Goal: Information Seeking & Learning: Learn about a topic

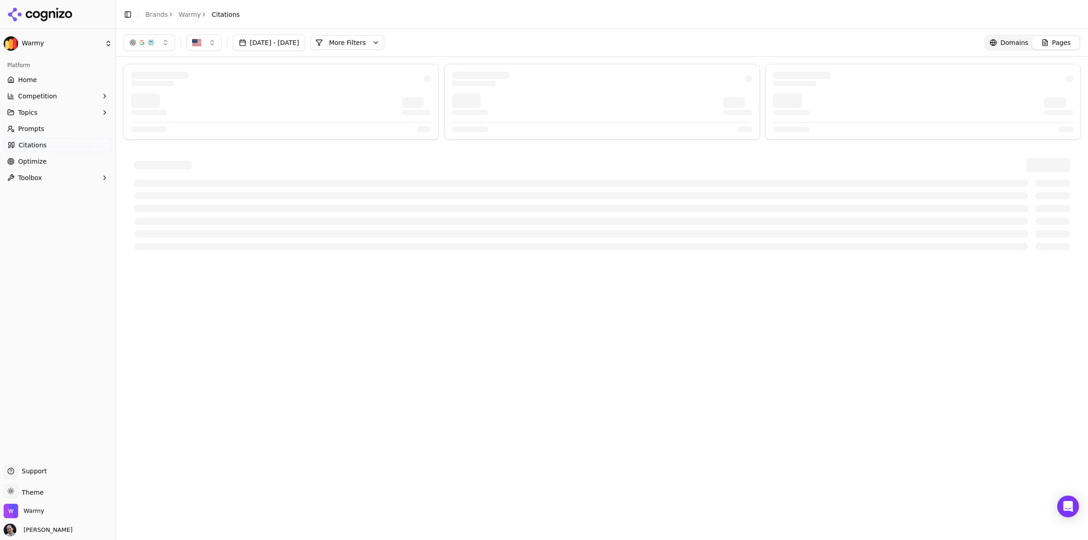
click at [91, 79] on link "Home" at bounding box center [58, 80] width 108 height 15
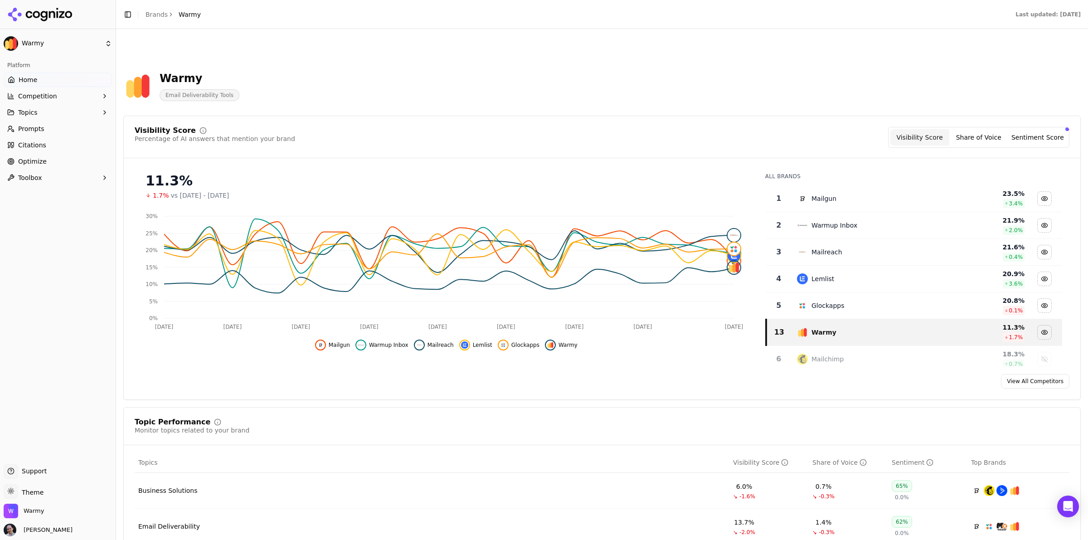
scroll to position [283, 0]
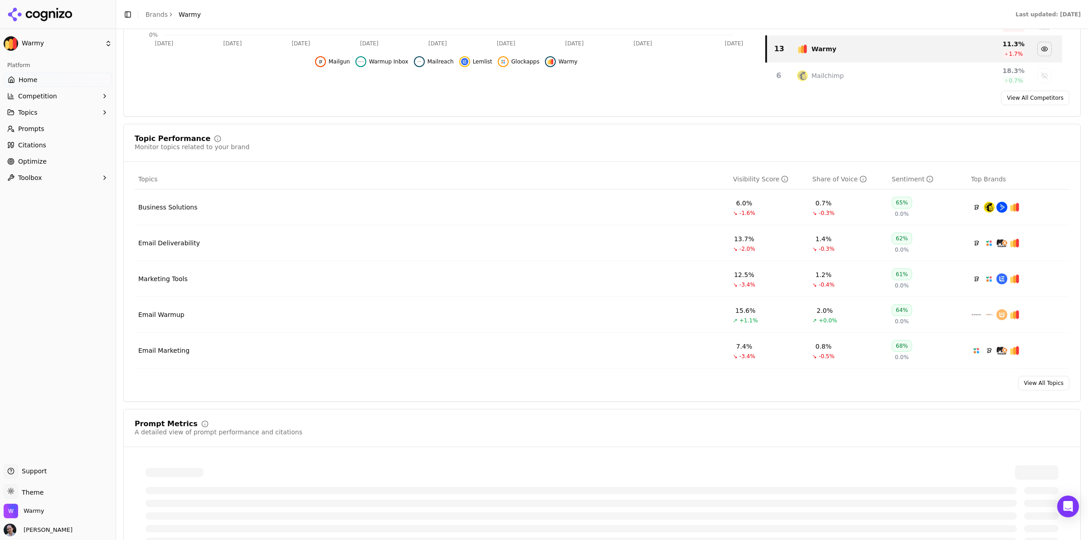
click at [164, 247] on div "Email Deliverability" at bounding box center [169, 242] width 62 height 9
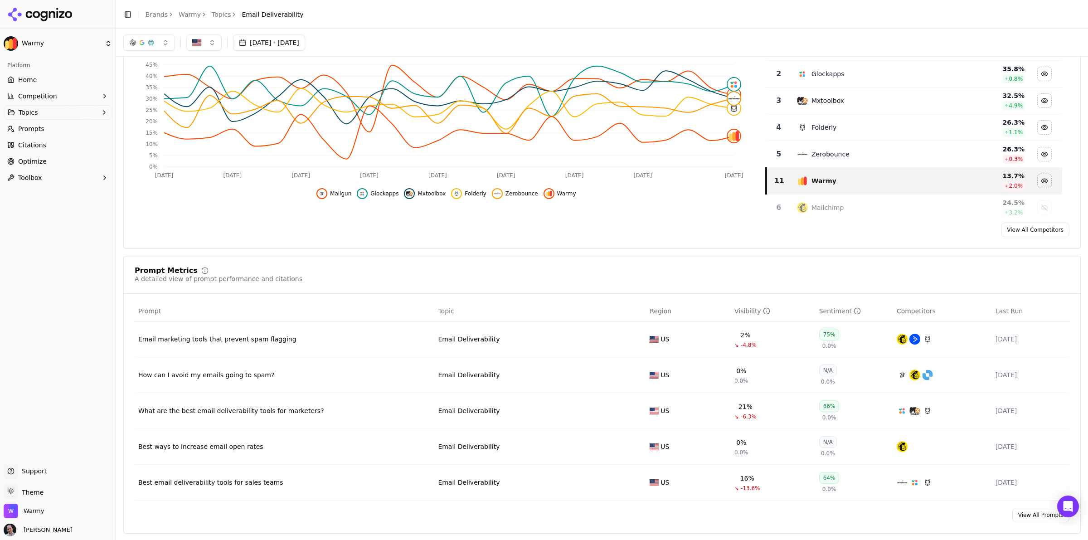
scroll to position [170, 0]
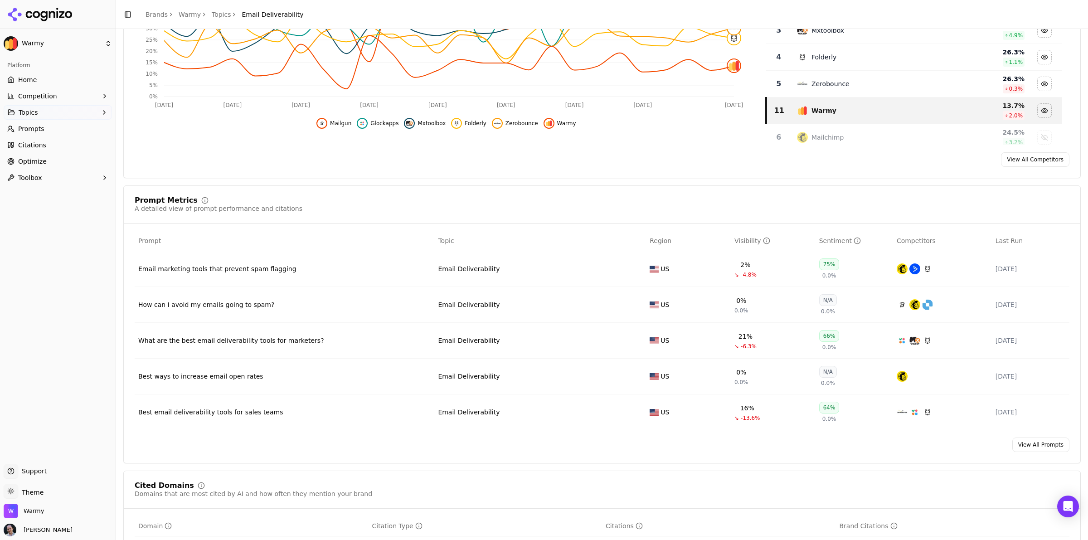
click at [348, 345] on div "What are the best email deliverability tools for marketers?" at bounding box center [284, 340] width 292 height 9
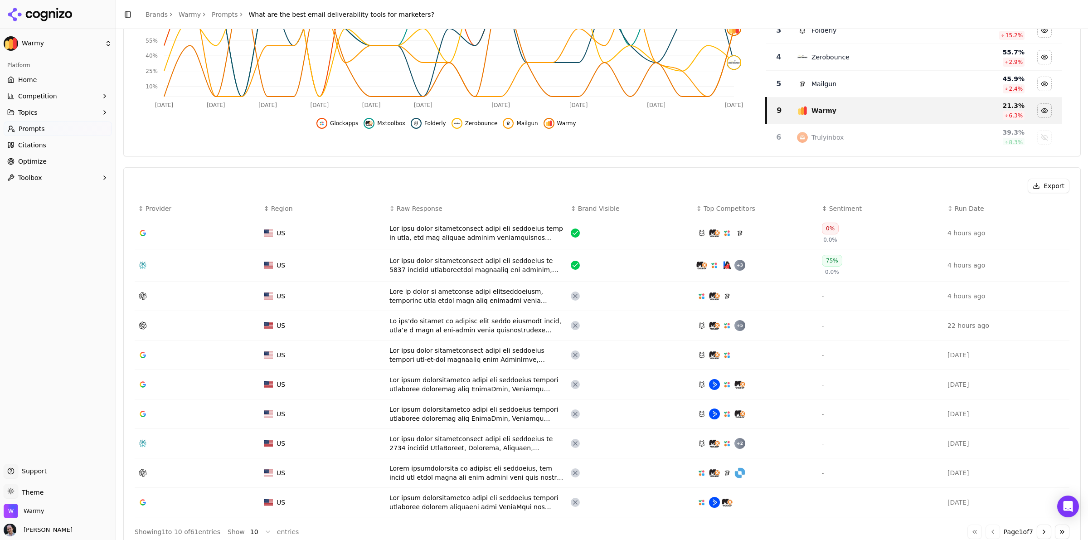
scroll to position [340, 0]
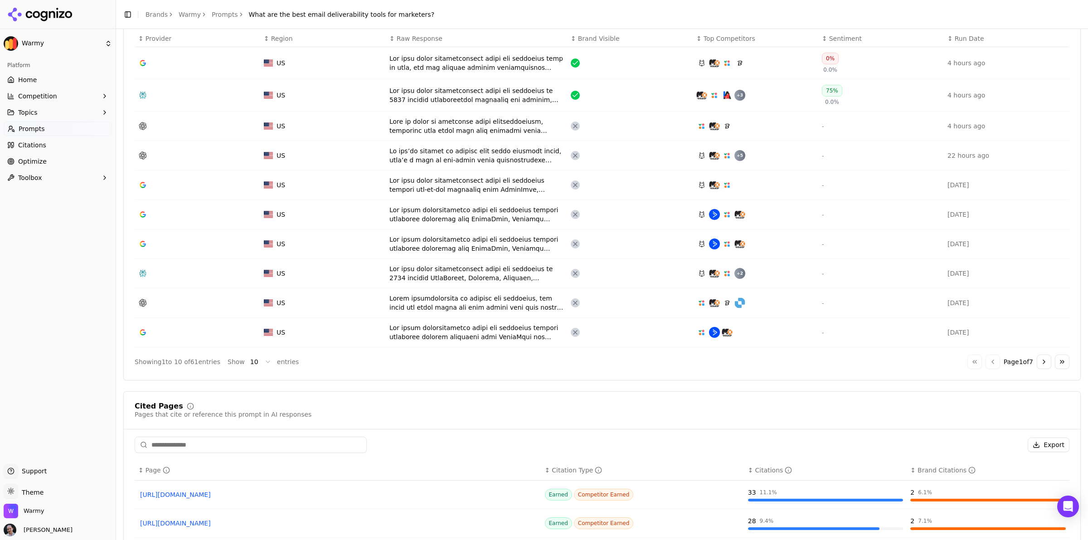
click at [593, 106] on td "Data table" at bounding box center [630, 95] width 126 height 32
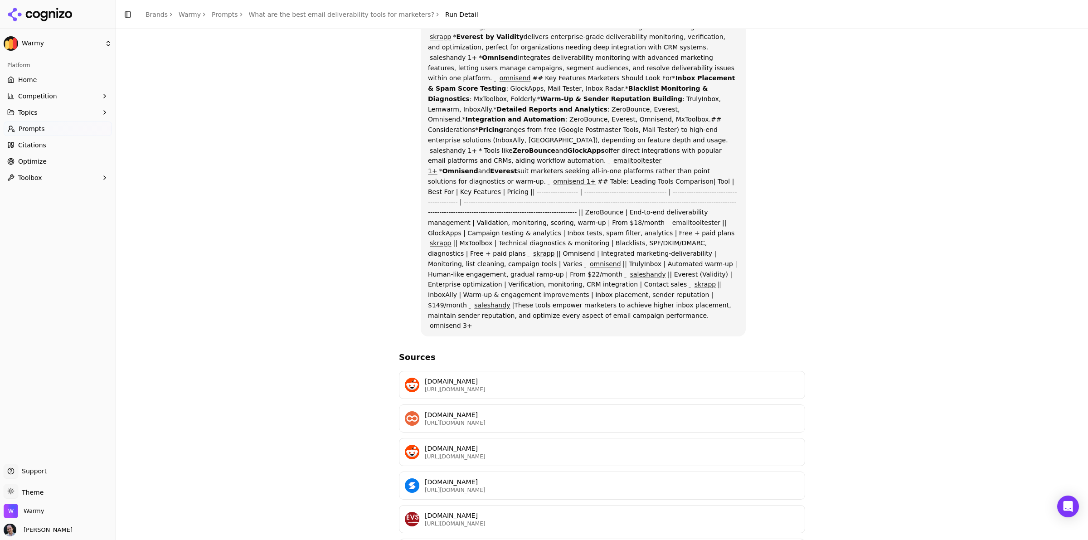
scroll to position [334, 0]
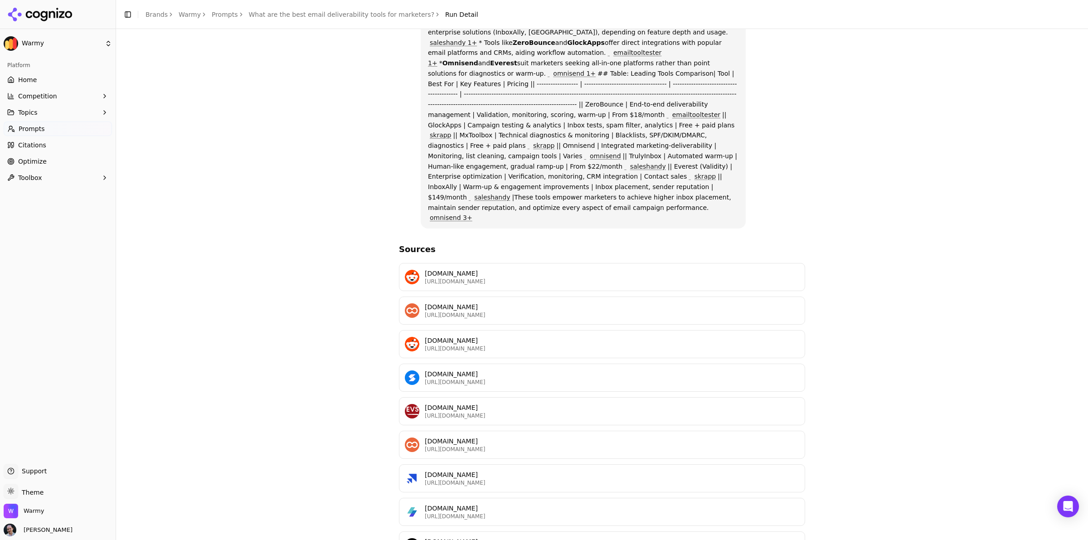
click at [559, 445] on p "[URL][DOMAIN_NAME]" at bounding box center [612, 448] width 374 height 7
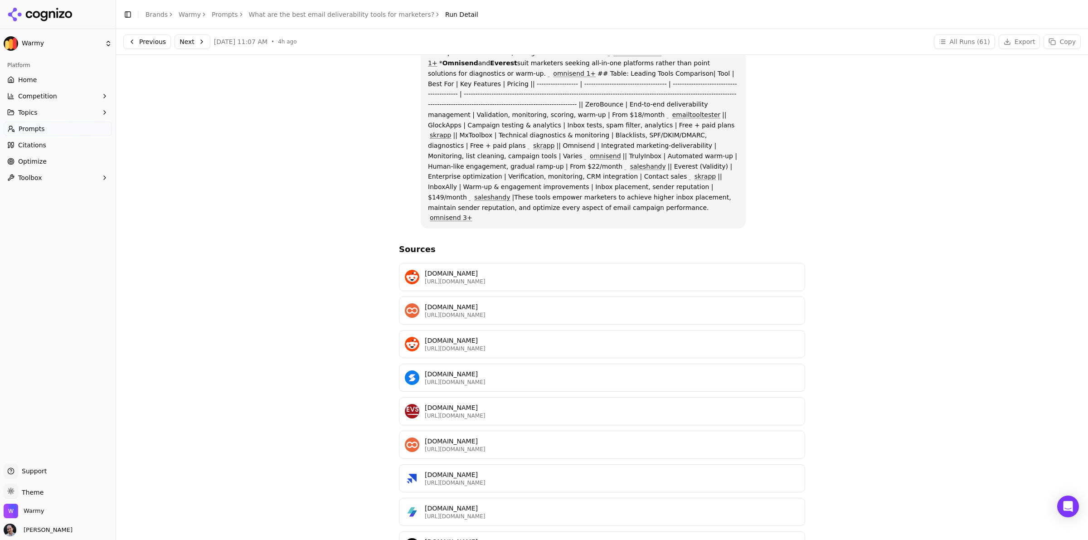
scroll to position [0, 0]
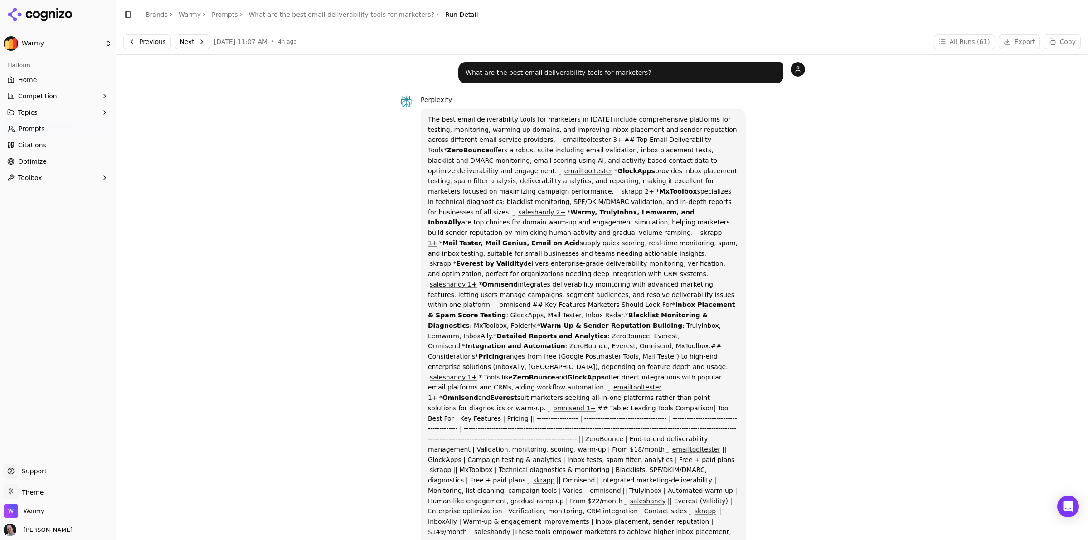
click at [330, 19] on div "Toggle Sidebar Brands Warmy Prompts What are the best email deliverability tool…" at bounding box center [300, 14] width 369 height 13
click at [331, 17] on link "What are the best email deliverability tools for marketers?" at bounding box center [342, 14] width 186 height 9
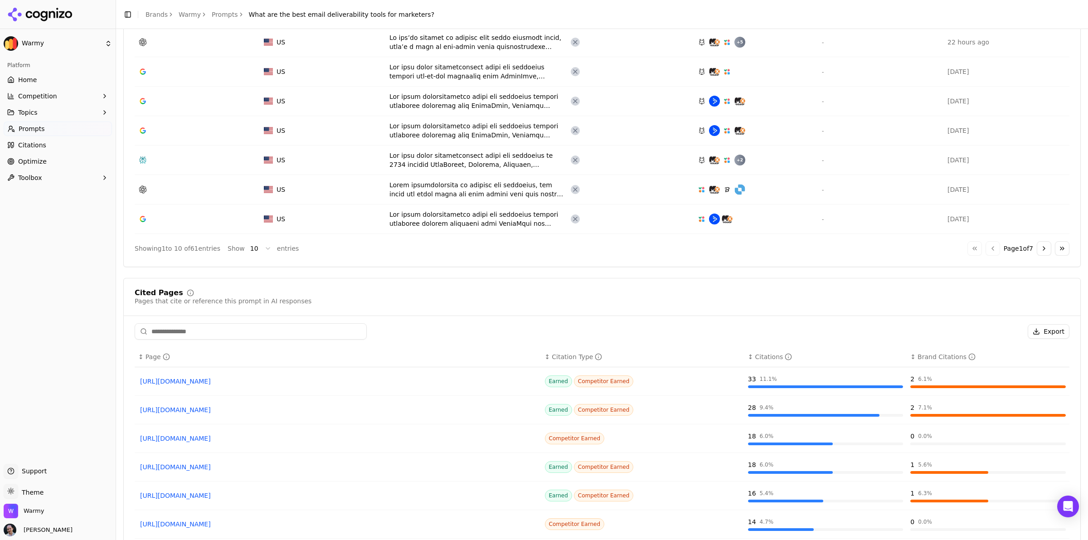
scroll to position [610, 0]
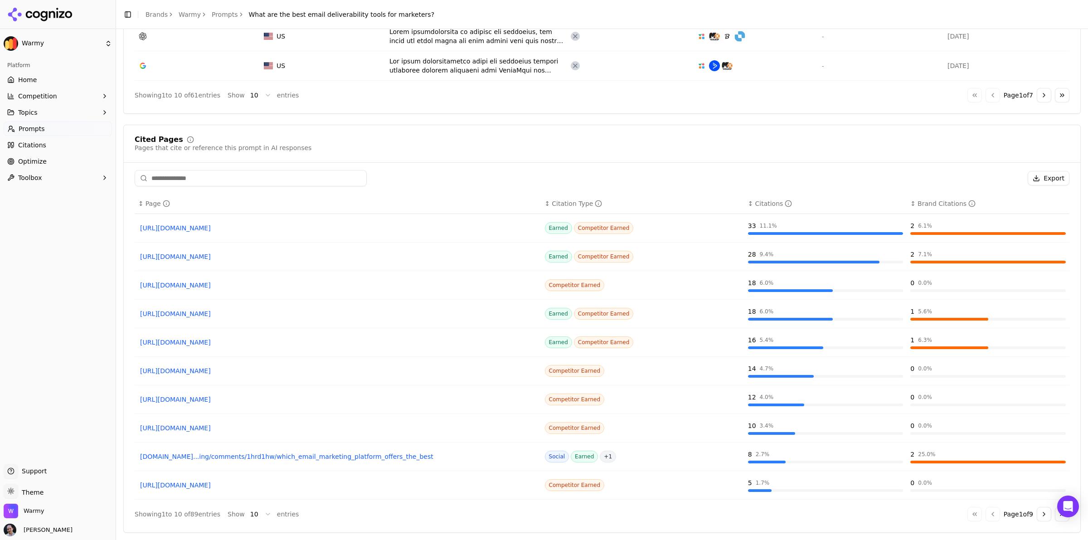
click at [59, 150] on link "Citations" at bounding box center [58, 145] width 108 height 15
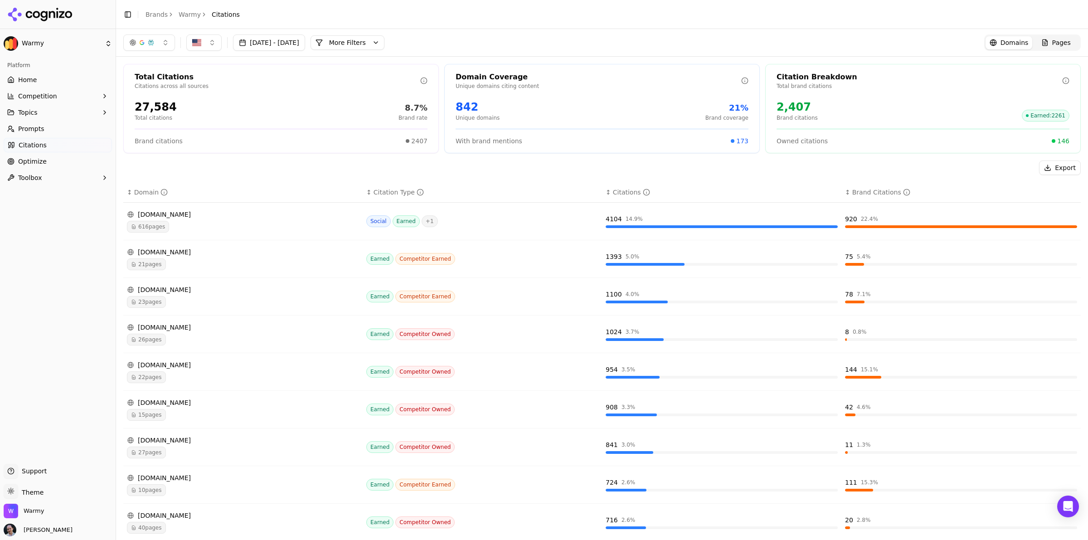
click at [159, 52] on div "[DATE] - [DATE] More More Filters Domains Pages" at bounding box center [602, 42] width 972 height 27
click at [159, 51] on div "[DATE] - [DATE] More More Filters Domains Pages" at bounding box center [602, 42] width 972 height 27
click at [163, 44] on button "button" at bounding box center [149, 42] width 52 height 16
click at [153, 80] on span "ChatGPT-Search" at bounding box center [146, 78] width 51 height 9
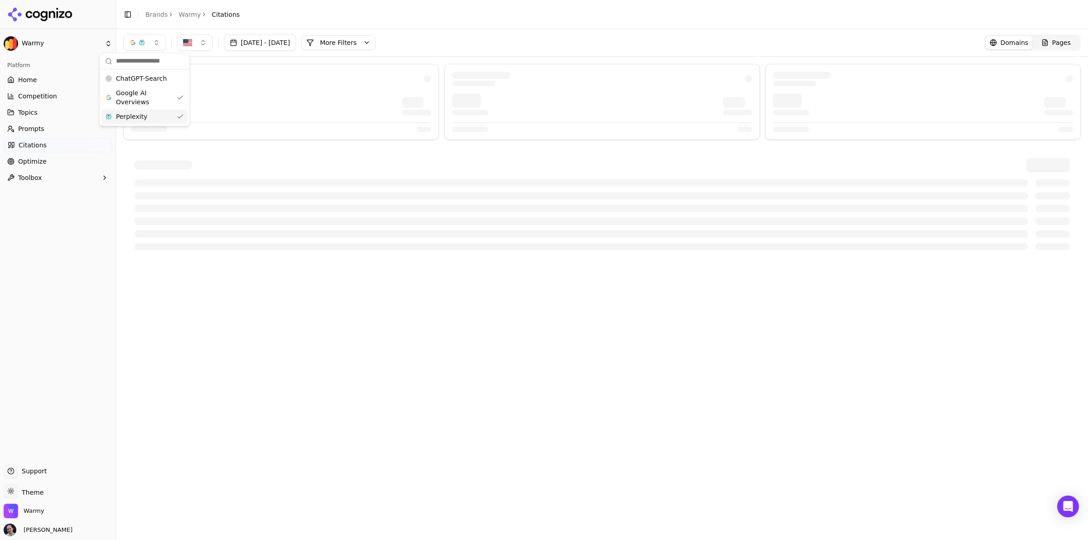
click at [147, 119] on div "Perplexity" at bounding box center [145, 116] width 86 height 15
click at [500, 39] on div "[DATE] - [DATE] More More Filters Domains Pages" at bounding box center [601, 42] width 957 height 16
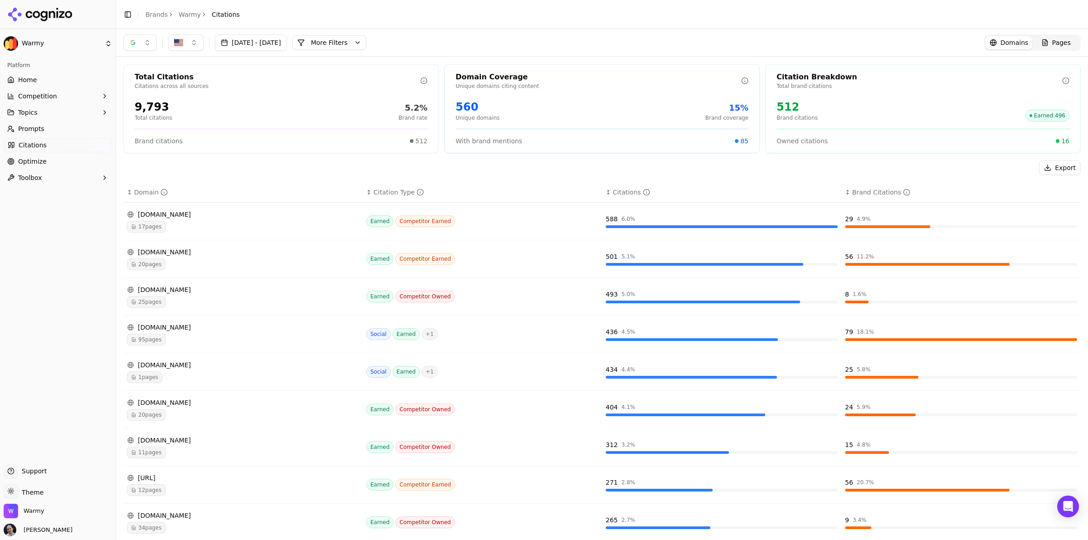
click at [44, 125] on link "Prompts" at bounding box center [58, 128] width 108 height 15
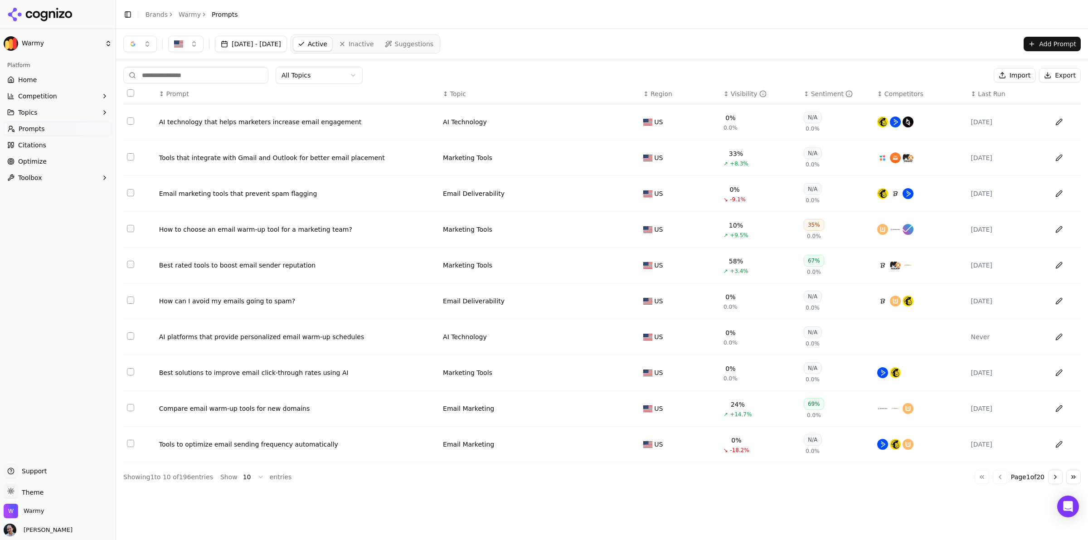
click at [53, 77] on link "Home" at bounding box center [58, 80] width 108 height 15
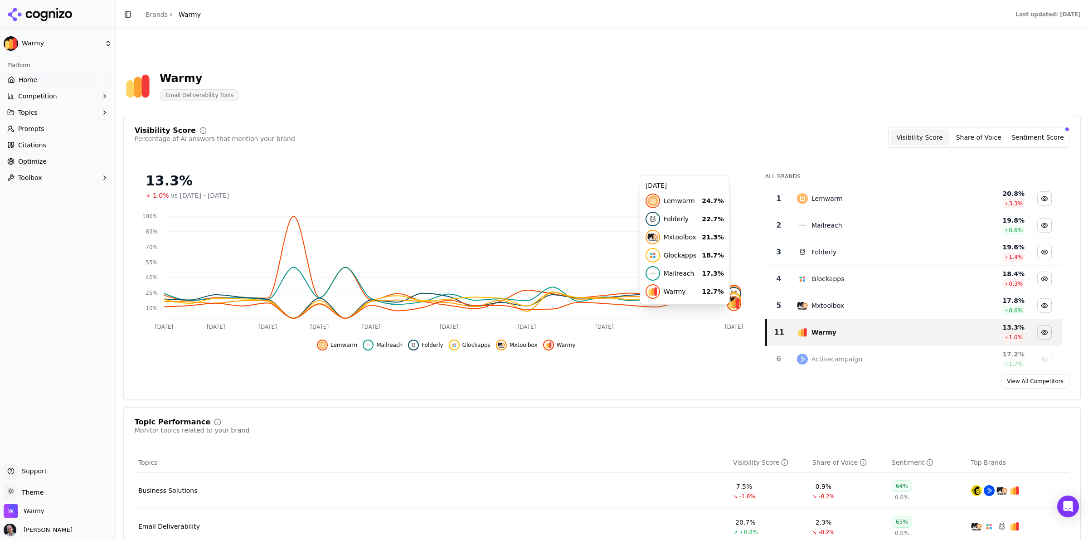
scroll to position [227, 0]
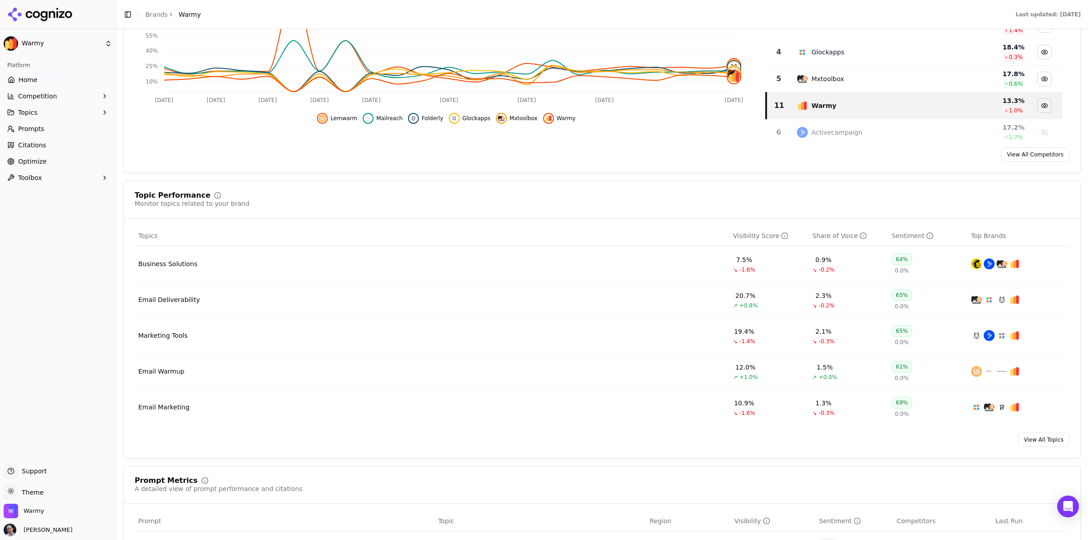
click at [169, 300] on div "Email Deliverability" at bounding box center [169, 299] width 62 height 9
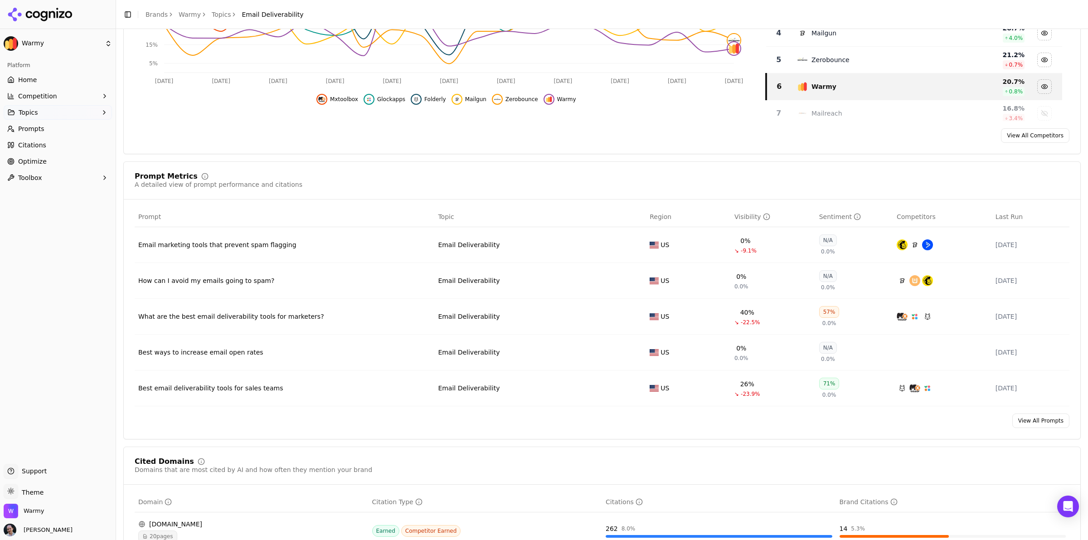
scroll to position [227, 0]
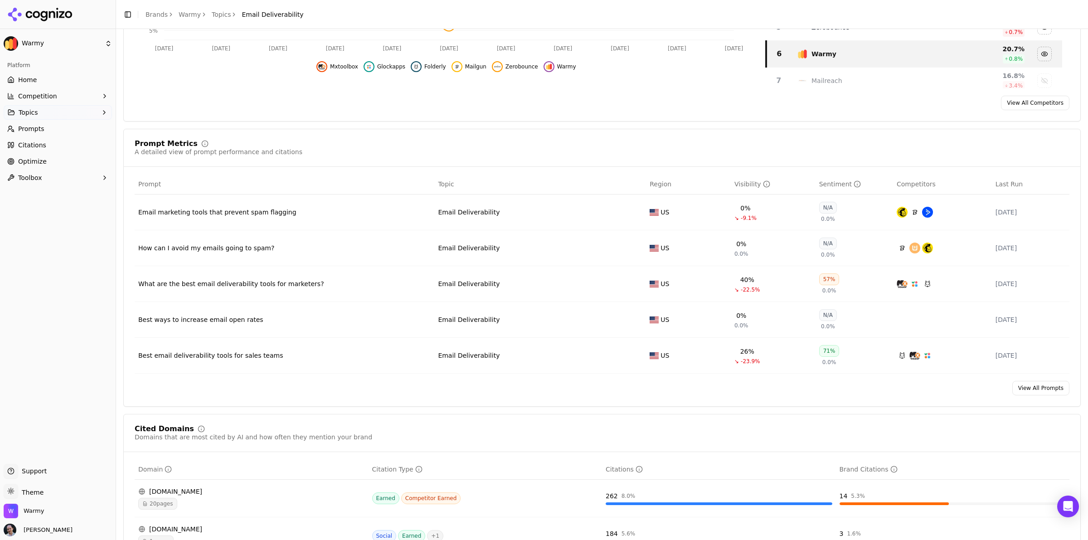
click at [227, 359] on div "Best email deliverability tools for sales teams" at bounding box center [284, 355] width 292 height 9
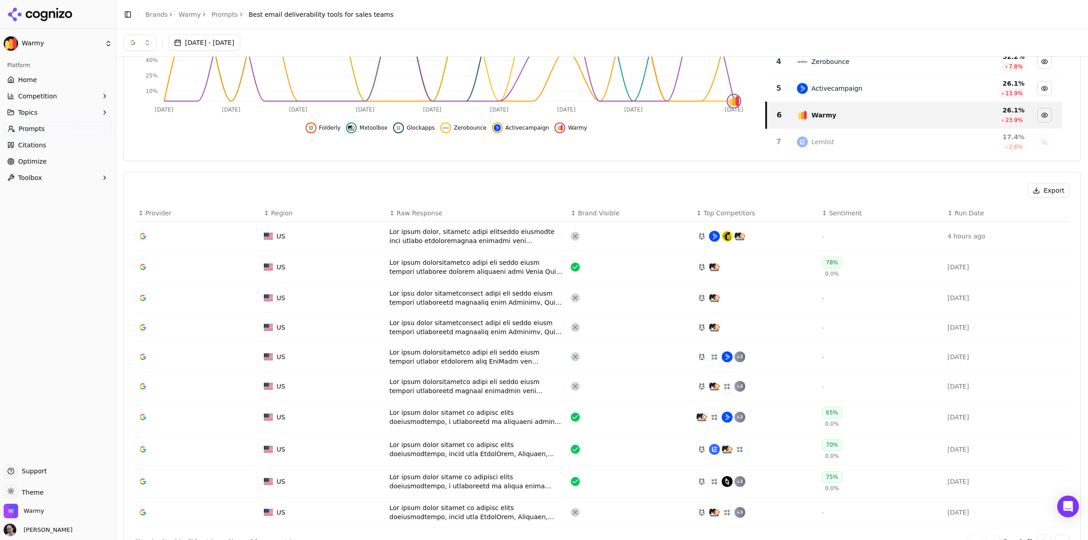
scroll to position [164, 0]
